Goal: Contribute content

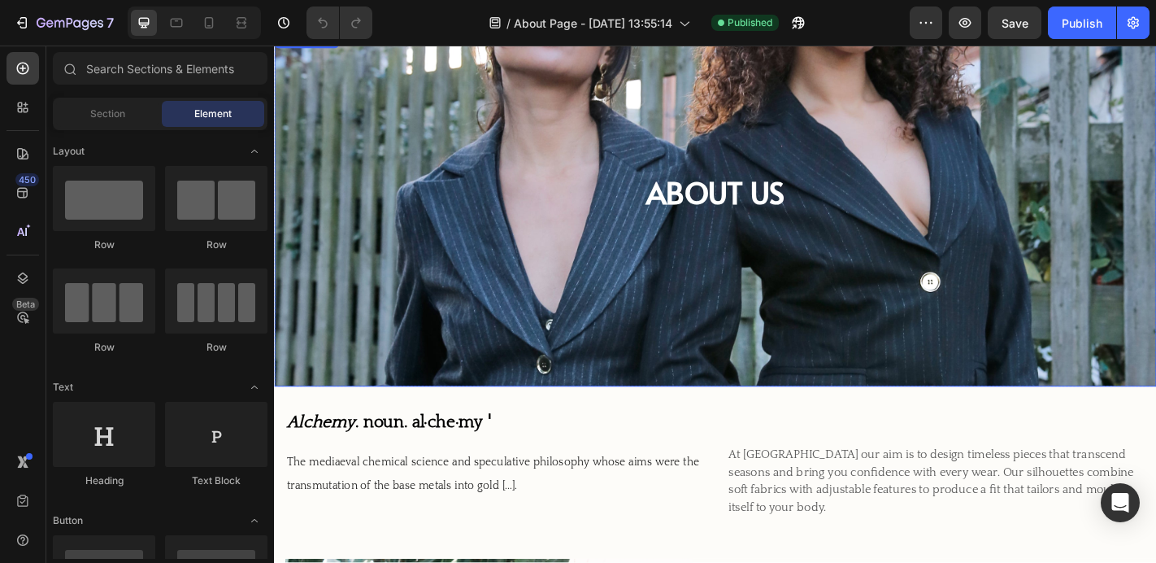
scroll to position [56, 0]
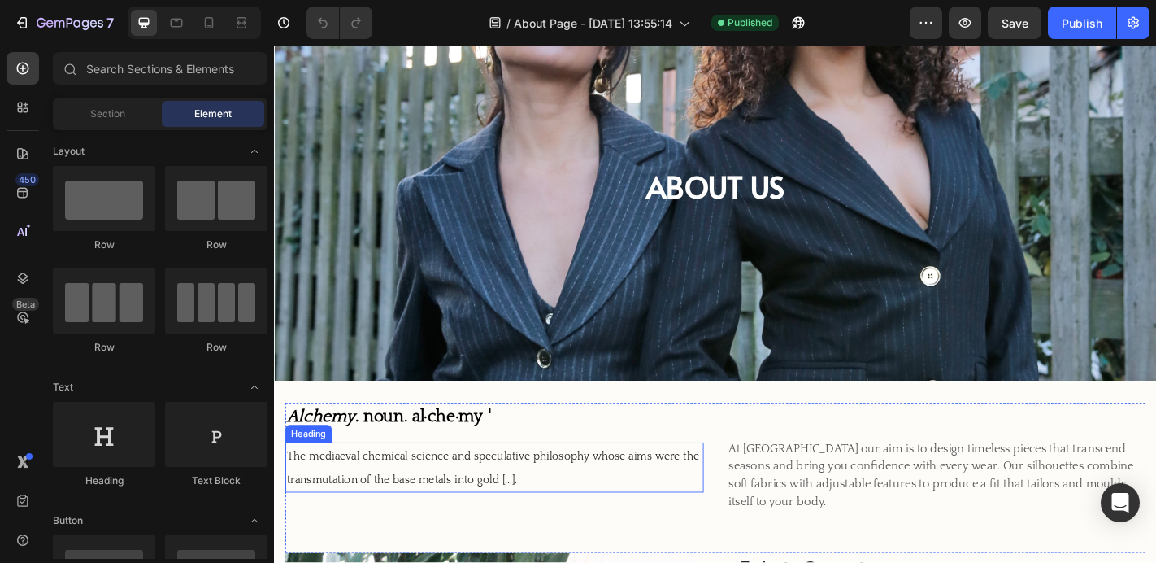
click at [343, 508] on h2 "The mediaeval chemical science and speculative philosophy whose aims were the t…" at bounding box center [517, 512] width 463 height 55
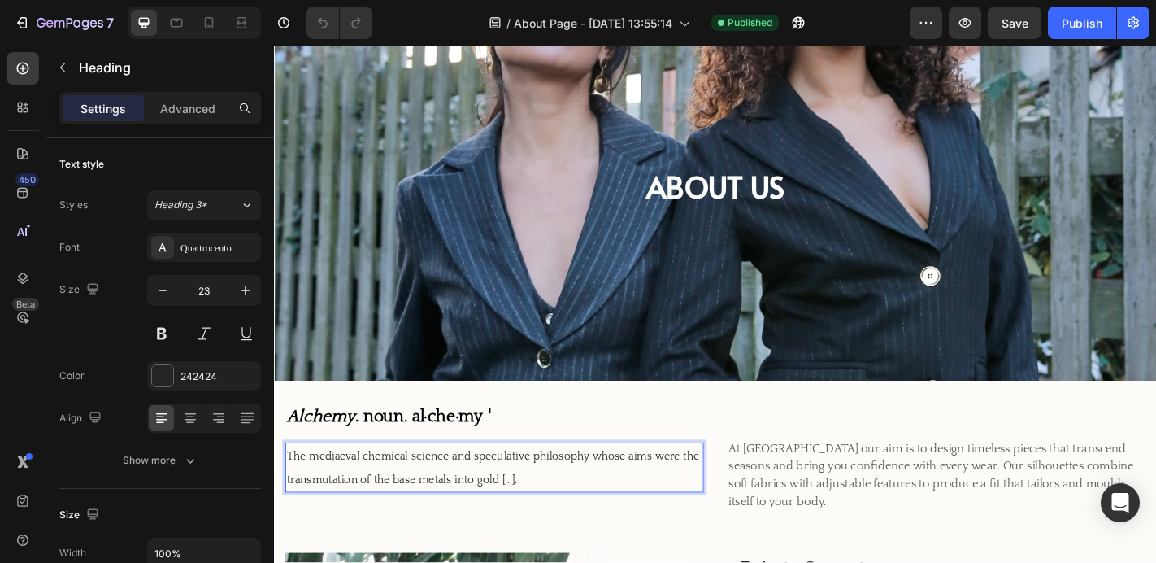
click at [346, 502] on span "The mediaeval chemical science and speculative philosophy whose aims were the t…" at bounding box center [516, 513] width 456 height 40
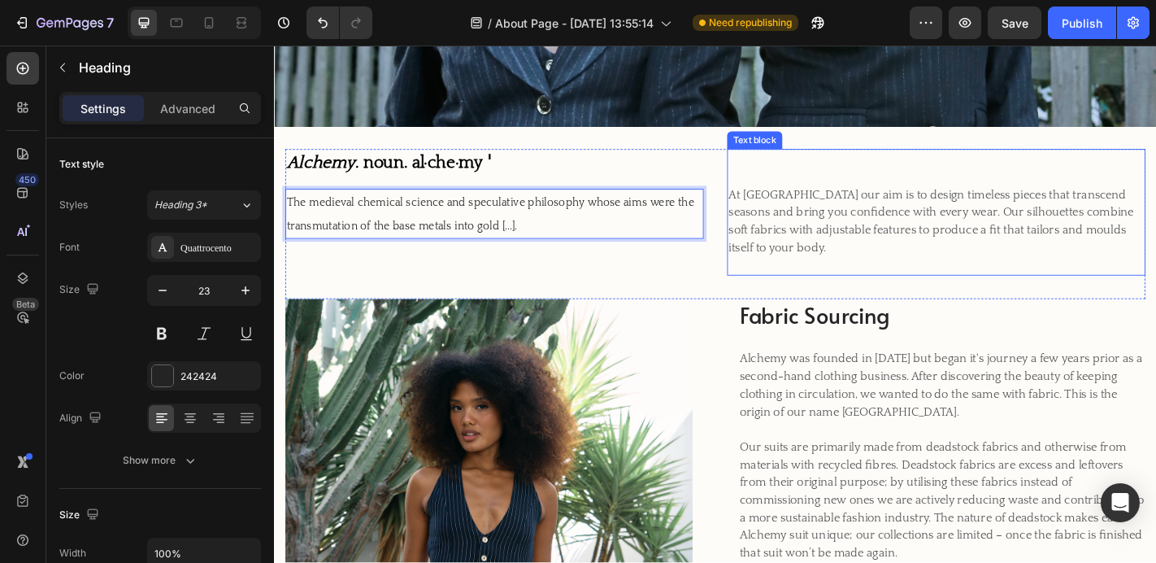
scroll to position [338, 0]
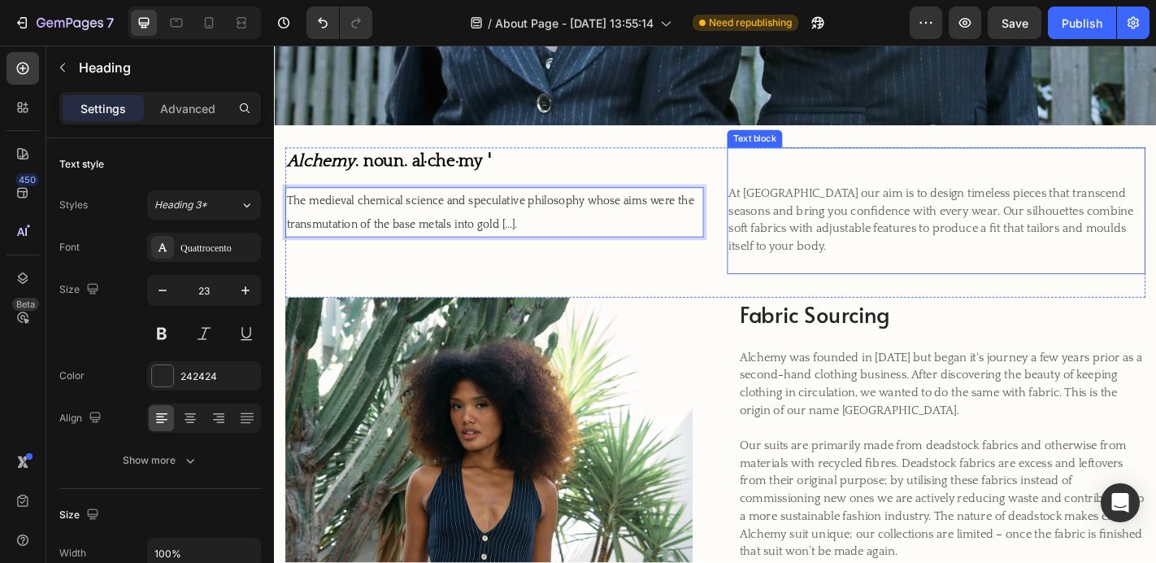
click at [973, 248] on p "At [GEOGRAPHIC_DATA] our aim is to design timeless pieces that transcend season…" at bounding box center [1005, 238] width 459 height 78
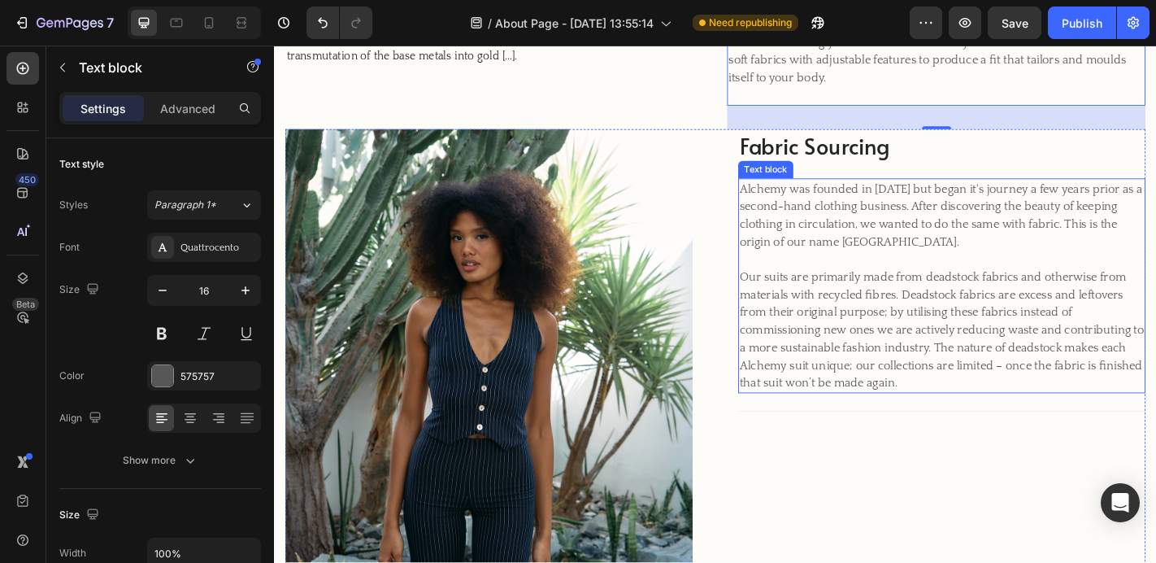
scroll to position [528, 0]
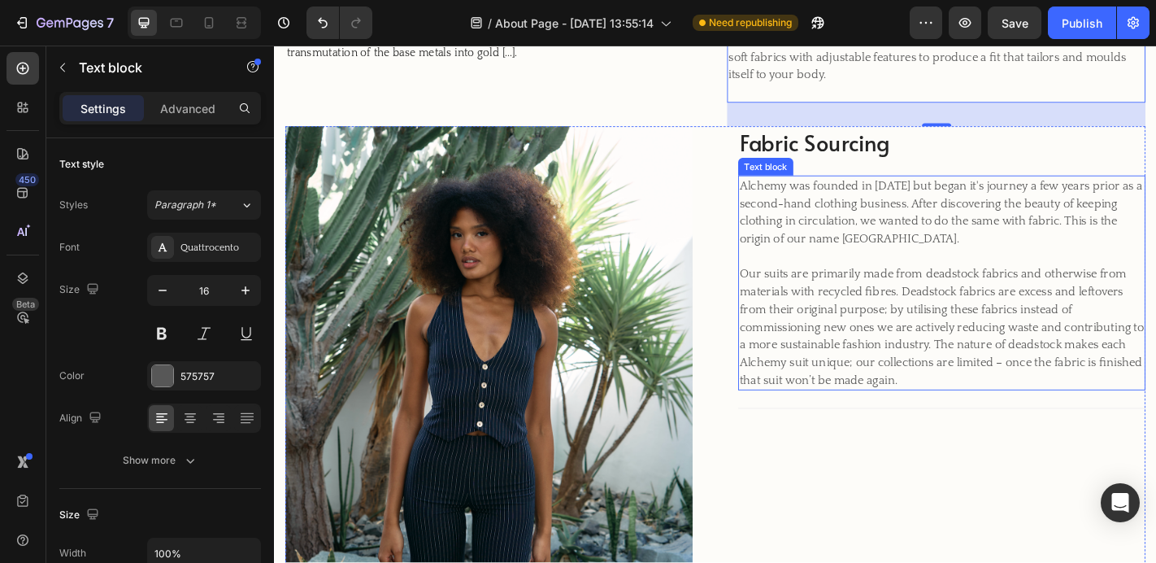
click at [1135, 297] on p "Our suits are primarily made from deadstock fabrics and otherwise from material…" at bounding box center [1012, 357] width 447 height 137
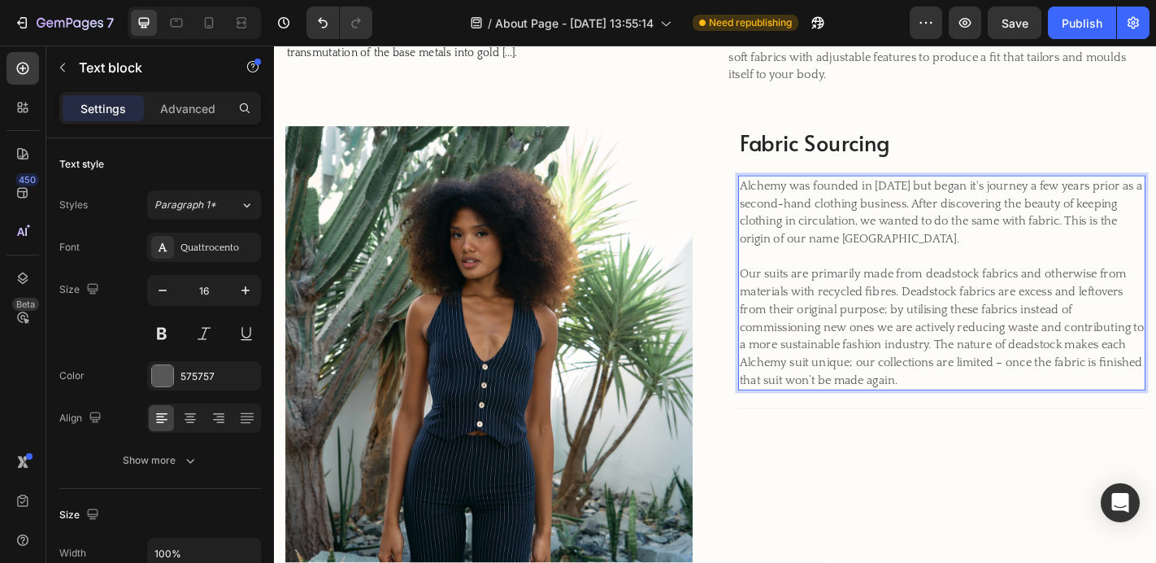
click at [1155, 304] on p "Our suits are primarily made from deadstock fabrics and otherwise from material…" at bounding box center [1012, 357] width 447 height 137
click at [797, 321] on p "Our suits are primarily made from deadstock fabrics and otherwise from material…" at bounding box center [1012, 357] width 447 height 137
click at [807, 320] on p "Our suits are primarily made from deadstock fabrics and otherwise from material…" at bounding box center [1012, 357] width 447 height 137
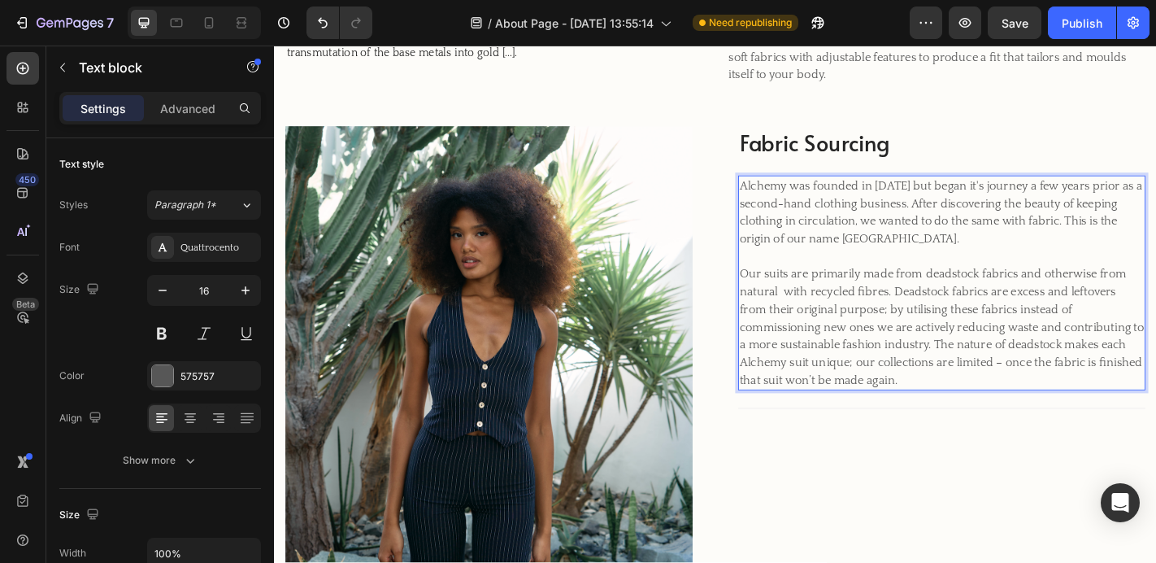
click at [846, 309] on p "Our suits are primarily made from deadstock fabrics and otherwise from natural …" at bounding box center [1012, 357] width 447 height 137
click at [931, 331] on p "Our suits are primarily made from deadstock fabrics and otherwise from natural …" at bounding box center [1012, 357] width 447 height 137
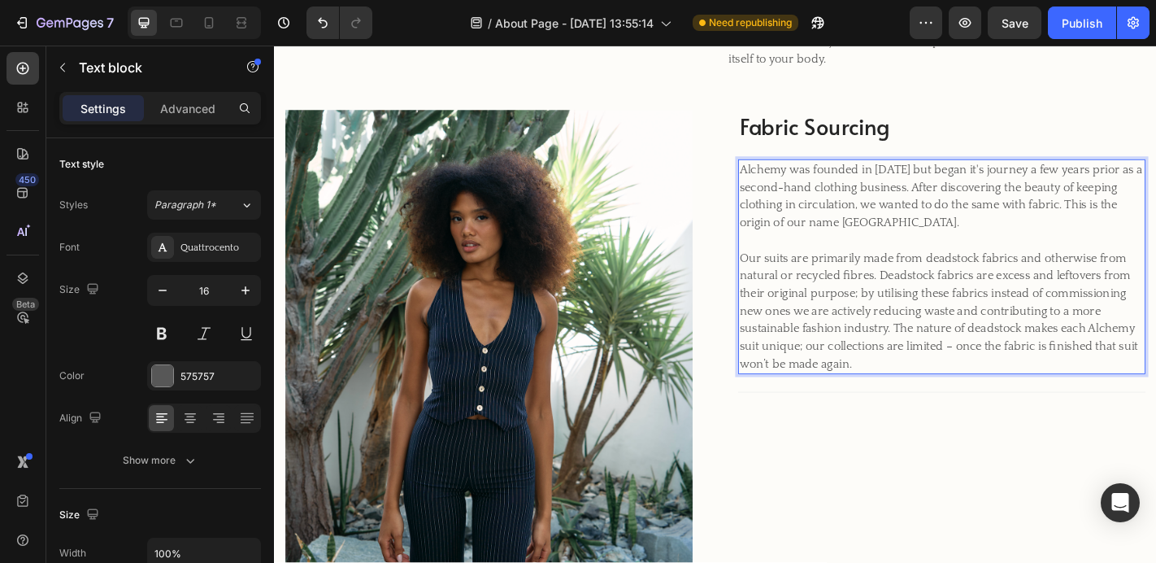
scroll to position [549, 0]
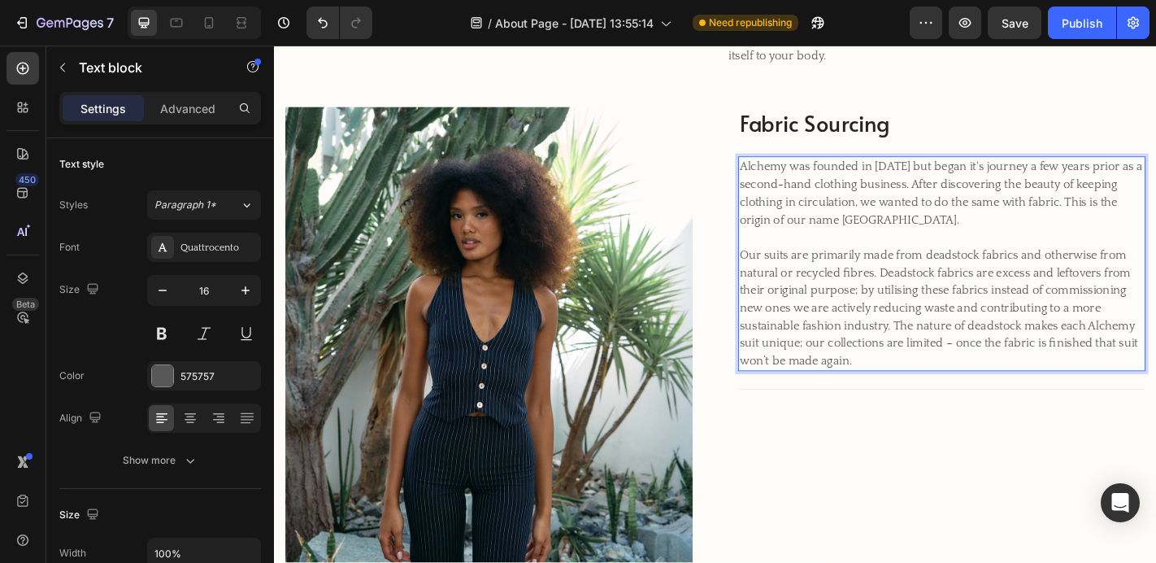
click at [799, 376] on p "Our suits are primarily made from deadstock fabrics and otherwise from natural …" at bounding box center [1012, 335] width 447 height 137
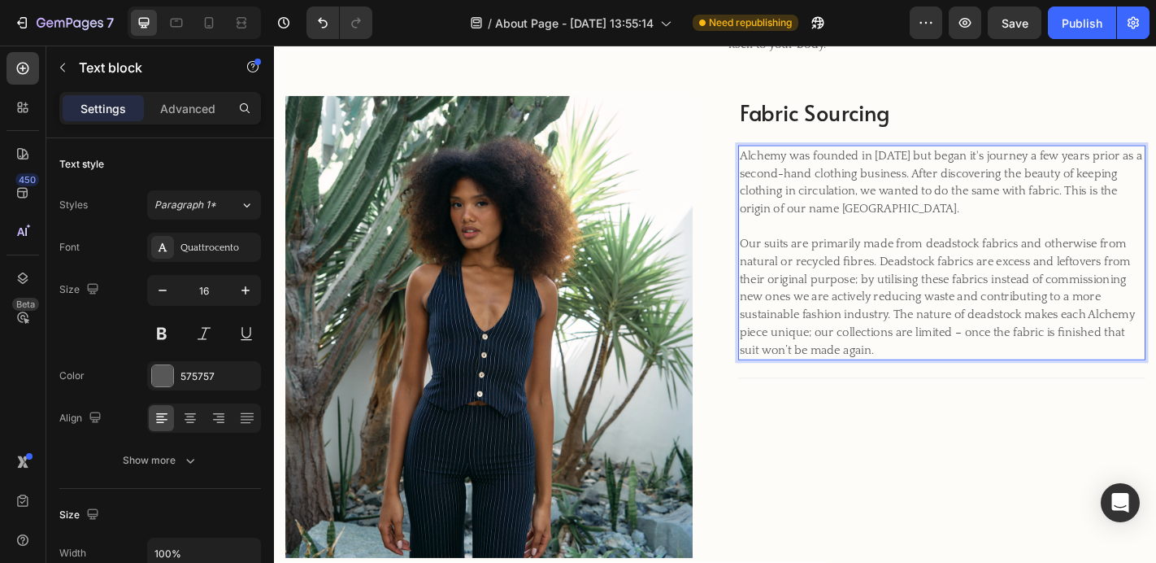
scroll to position [563, 0]
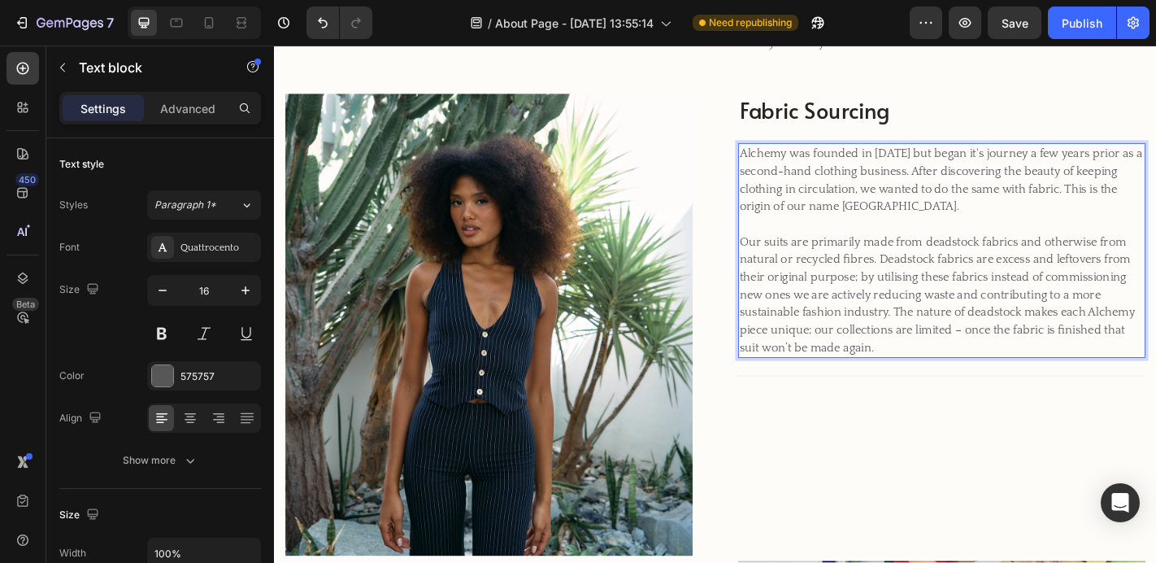
click at [863, 366] on p "Our suits are primarily made from deadstock fabrics and otherwise from natural …" at bounding box center [1012, 321] width 447 height 137
click at [802, 379] on p "Our suits are primarily made from deadstock fabrics and otherwise from natural …" at bounding box center [1012, 321] width 447 height 137
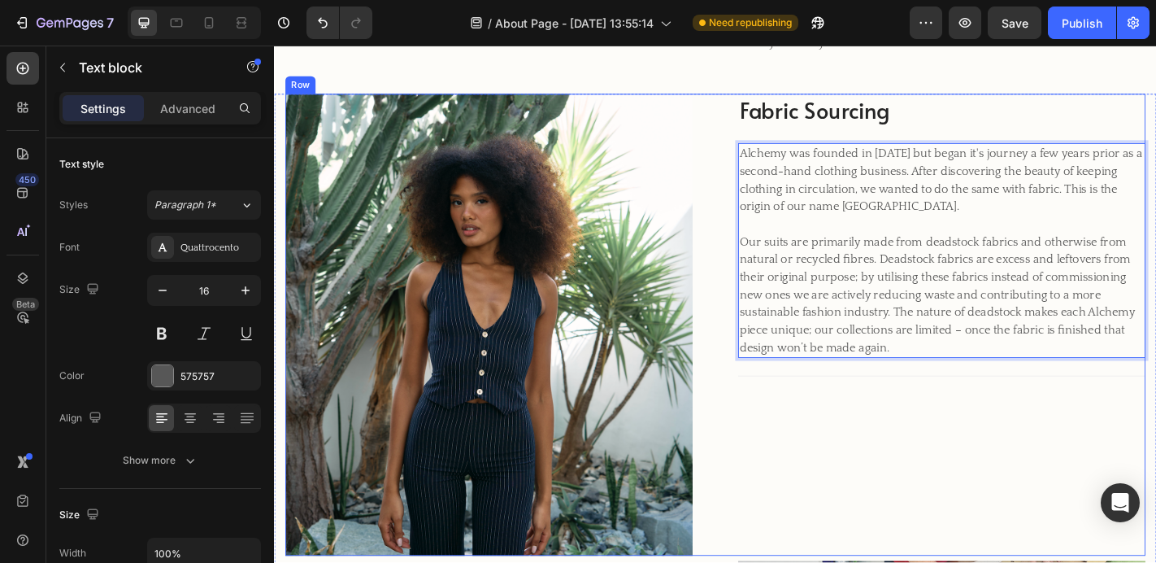
click at [837, 446] on div "Fabric Sourcing Heading Alchemy was founded in [DATE] but began it's journey a …" at bounding box center [1012, 354] width 450 height 511
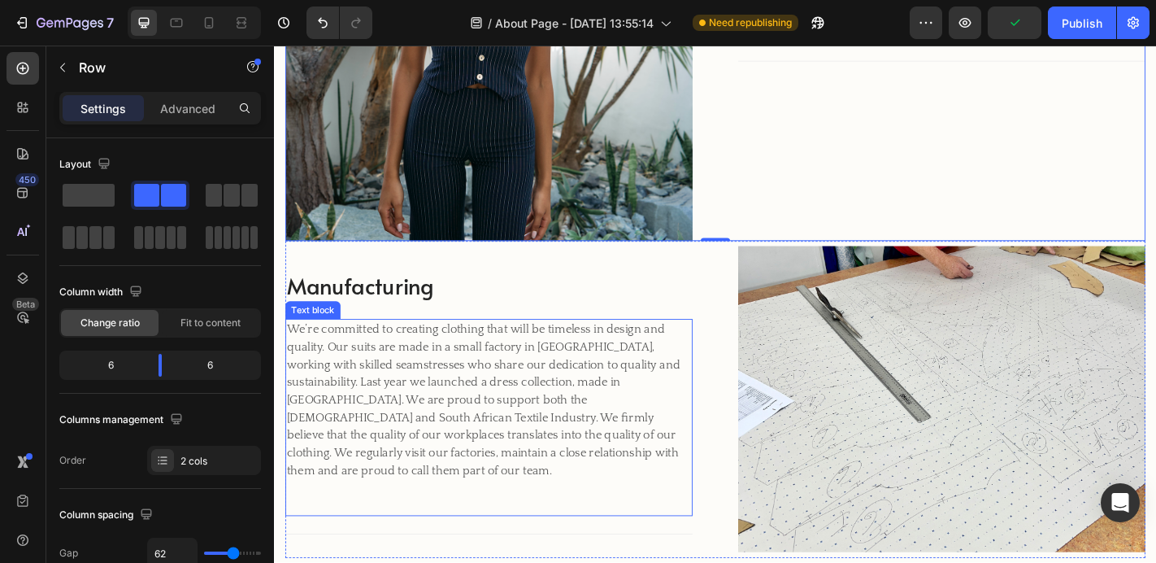
scroll to position [917, 0]
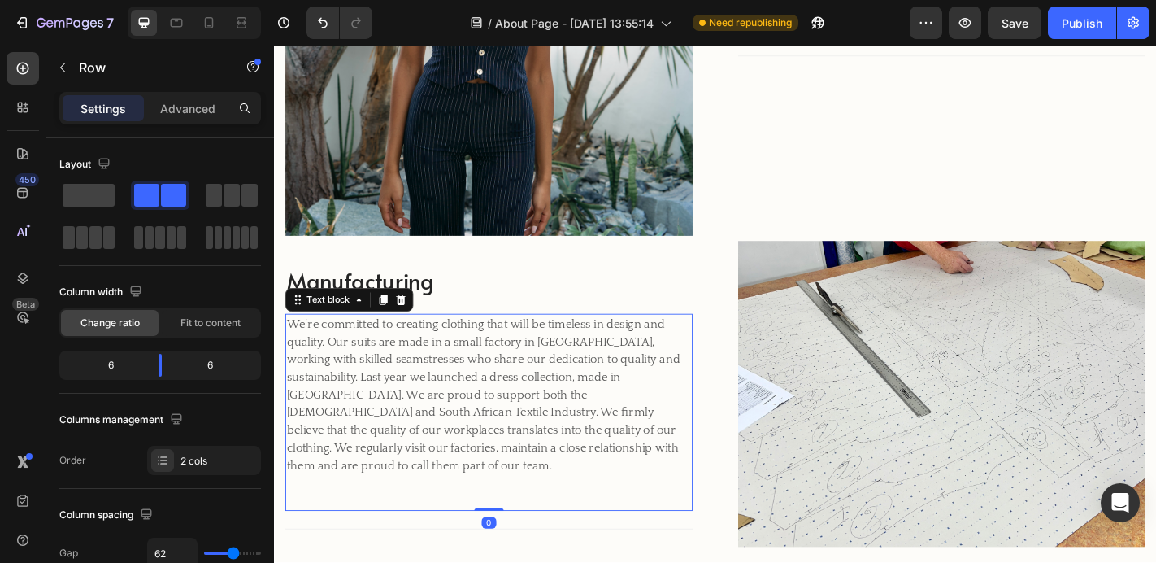
click at [358, 421] on p "We’re committed to creating clothing that will be timeless in design and qualit…" at bounding box center [511, 432] width 447 height 176
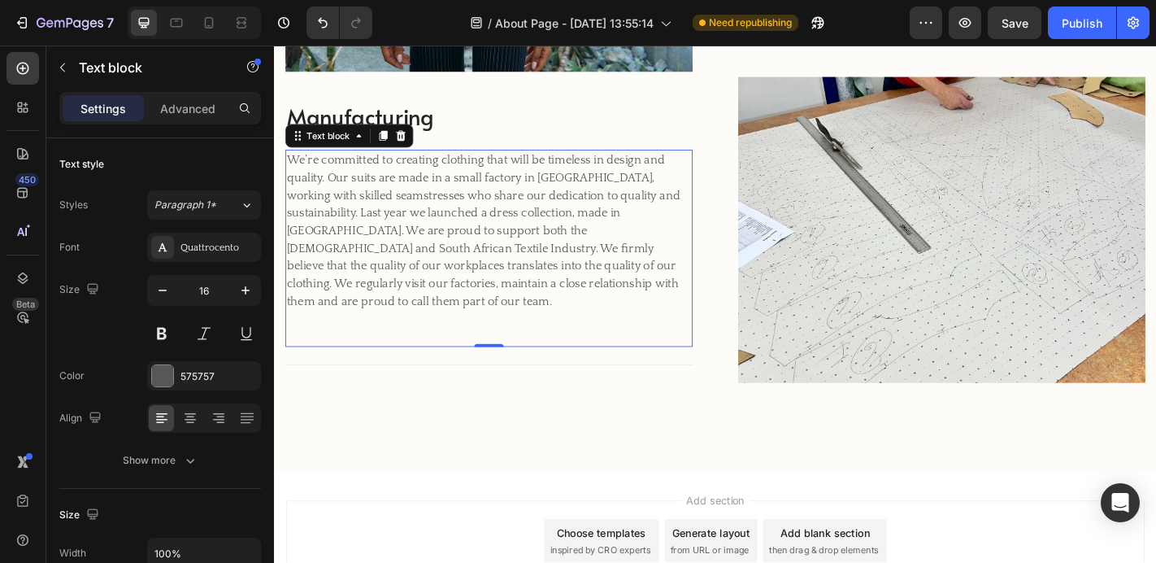
scroll to position [1105, 0]
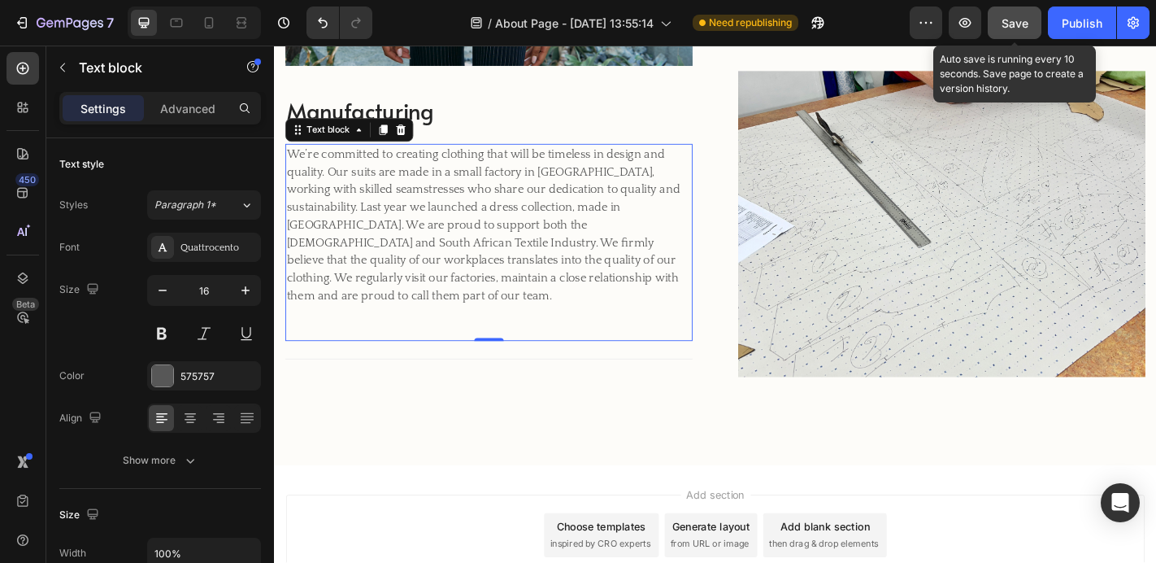
click at [1009, 25] on span "Save" at bounding box center [1015, 23] width 27 height 14
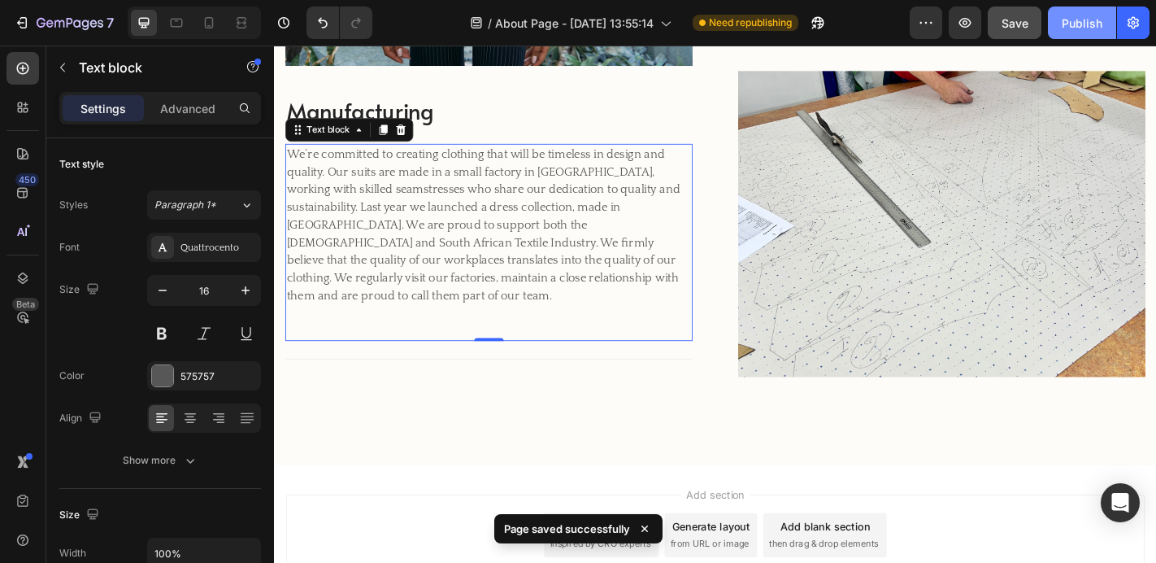
click at [1081, 11] on button "Publish" at bounding box center [1082, 23] width 68 height 33
